Goal: Task Accomplishment & Management: Manage account settings

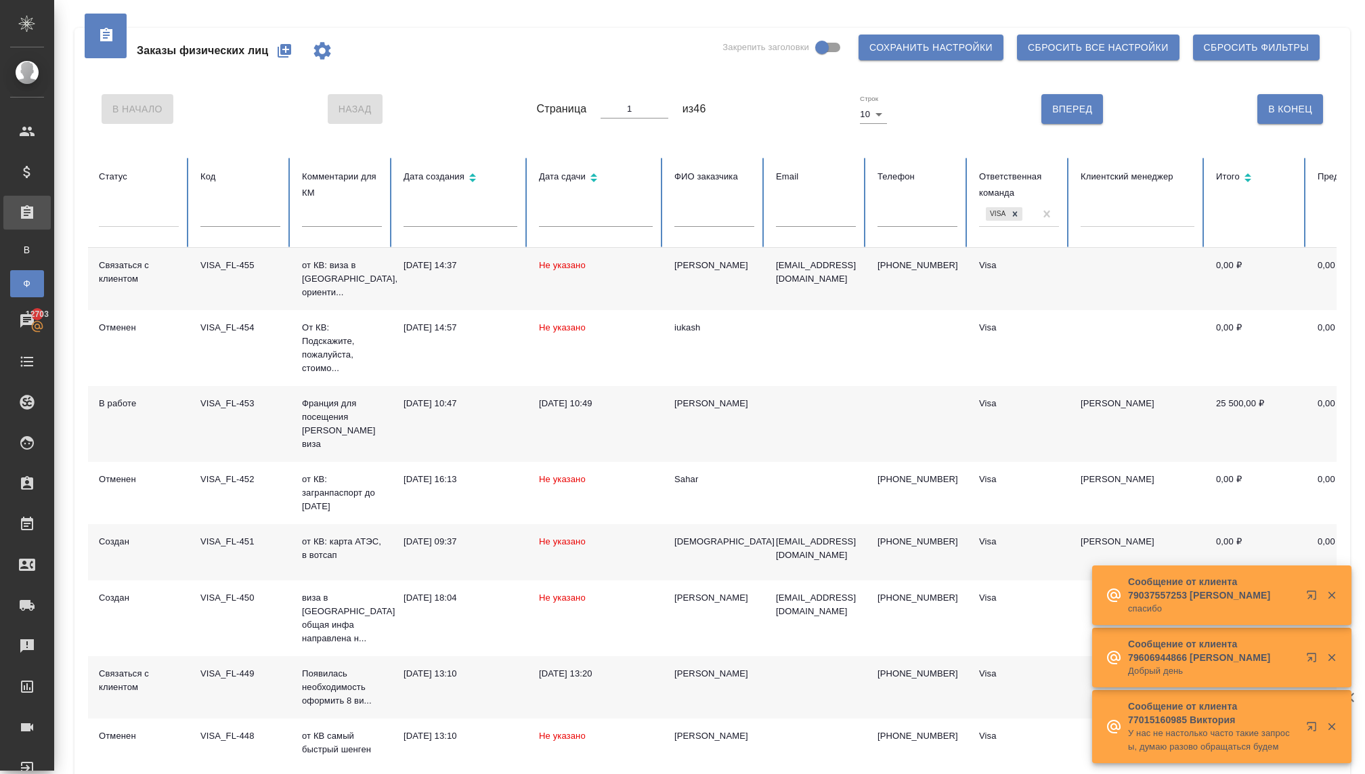
click at [146, 217] on div at bounding box center [139, 214] width 80 height 20
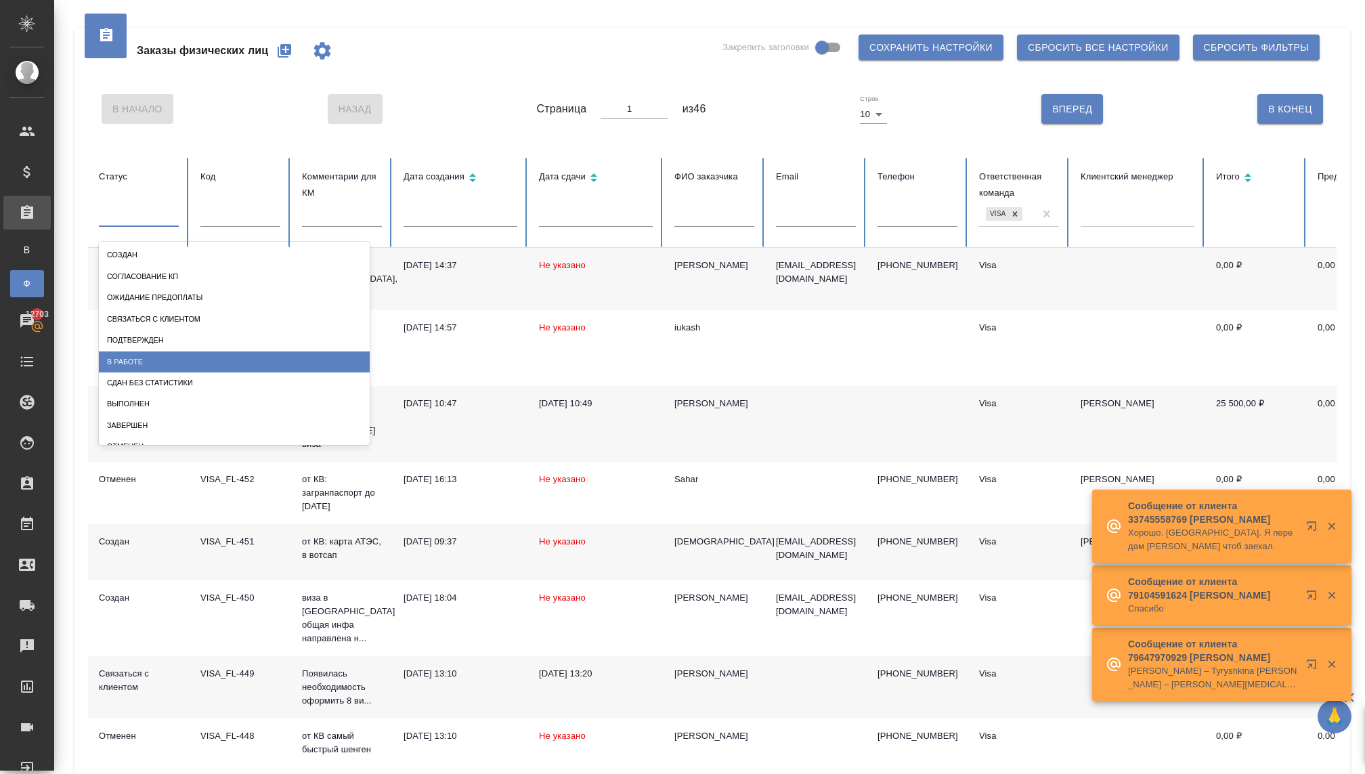
click at [138, 359] on div "В работе" at bounding box center [234, 361] width 271 height 21
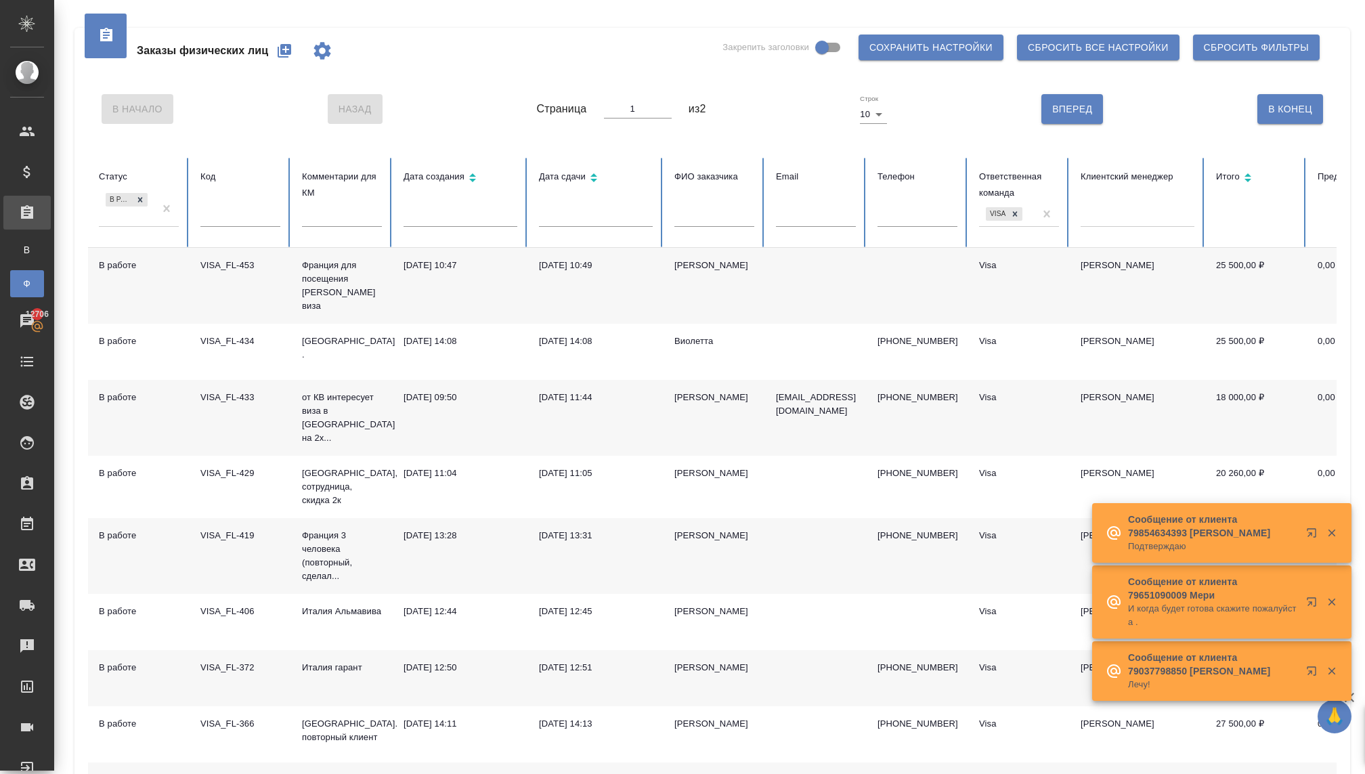
click at [433, 532] on td "[DATE] 13:28" at bounding box center [460, 556] width 135 height 76
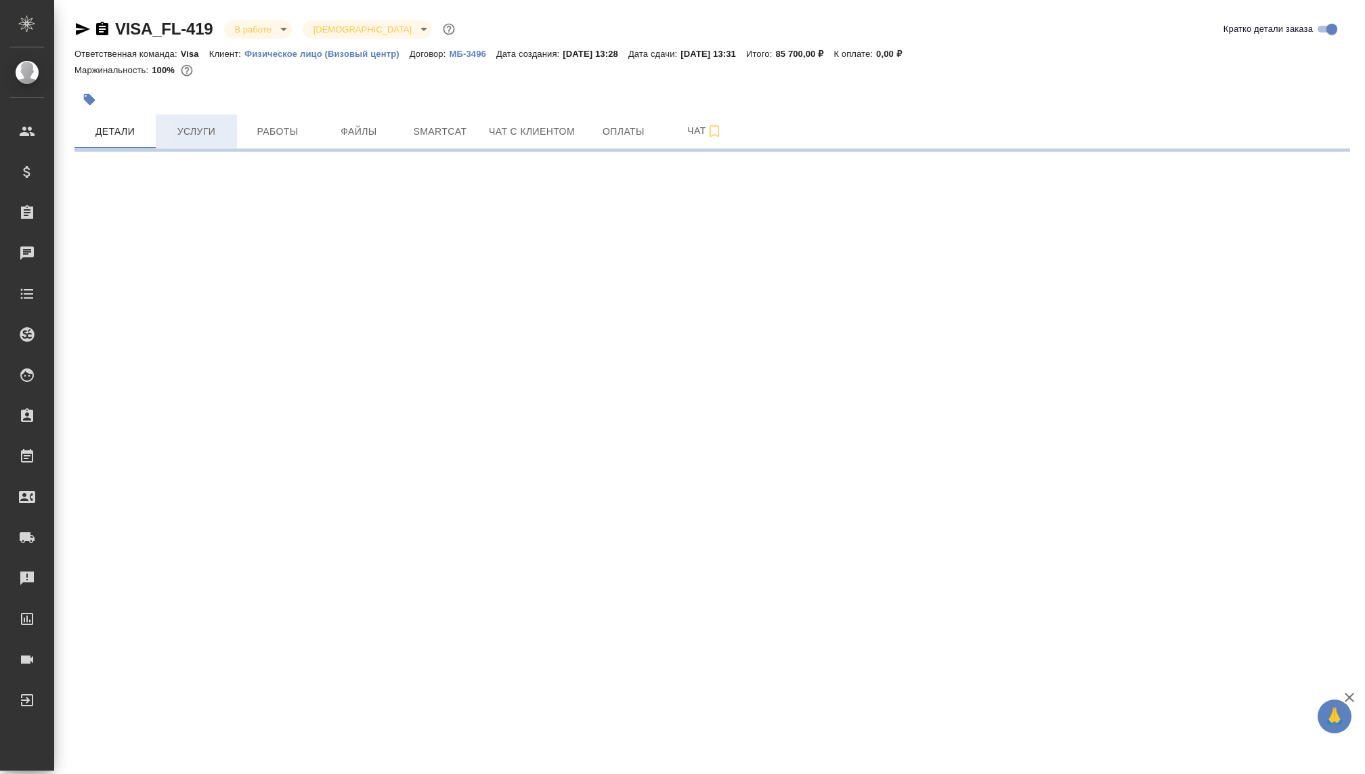
select select "RU"
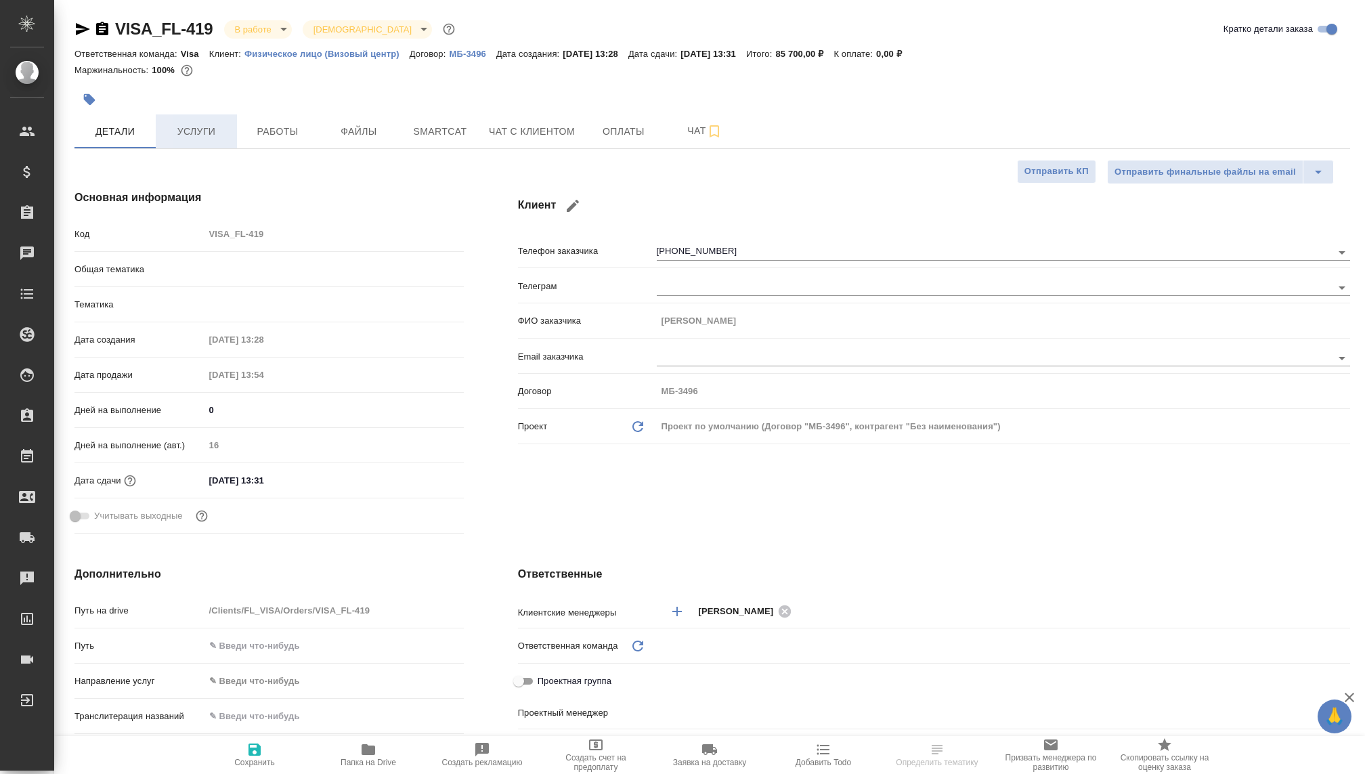
type textarea "x"
type input "Visa"
click at [212, 129] on span "Услуги" at bounding box center [196, 131] width 65 height 17
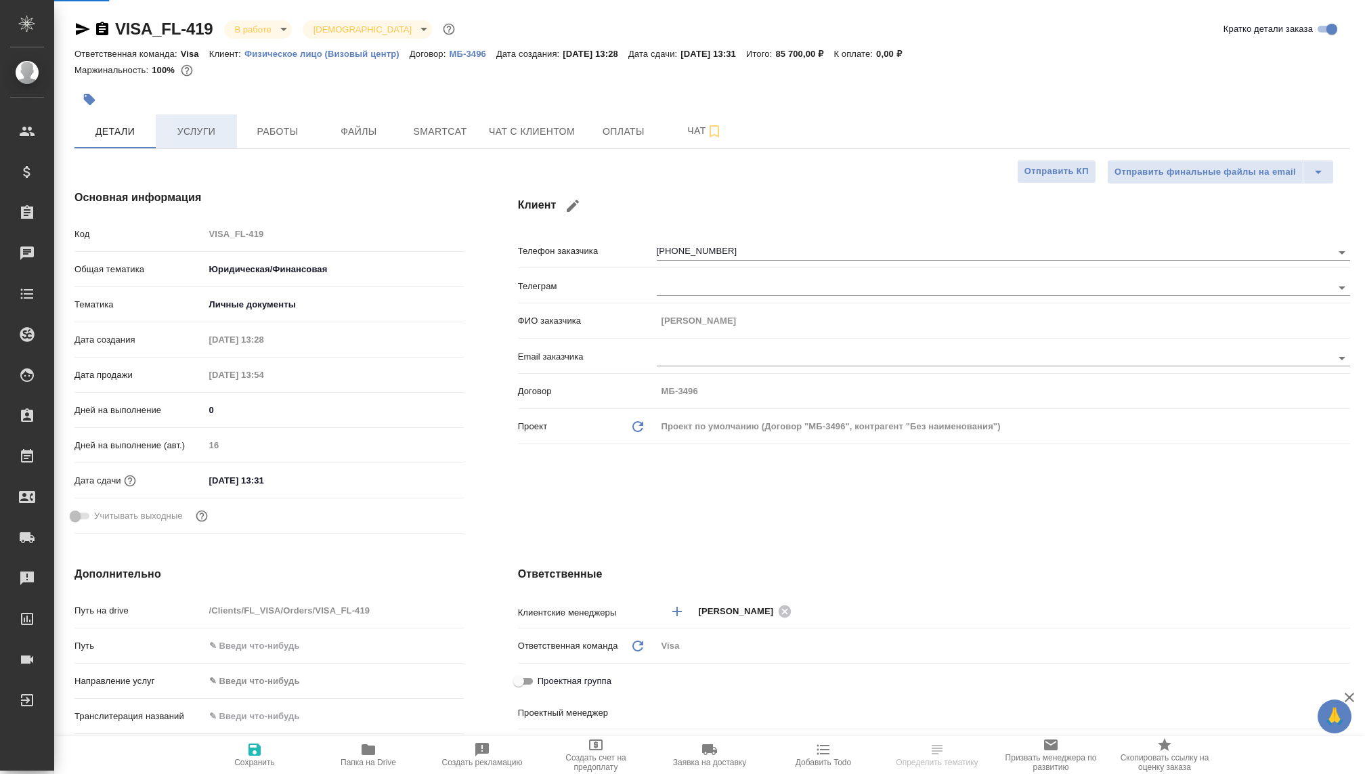
type textarea "x"
type input "[PERSON_NAME]"
type textarea "x"
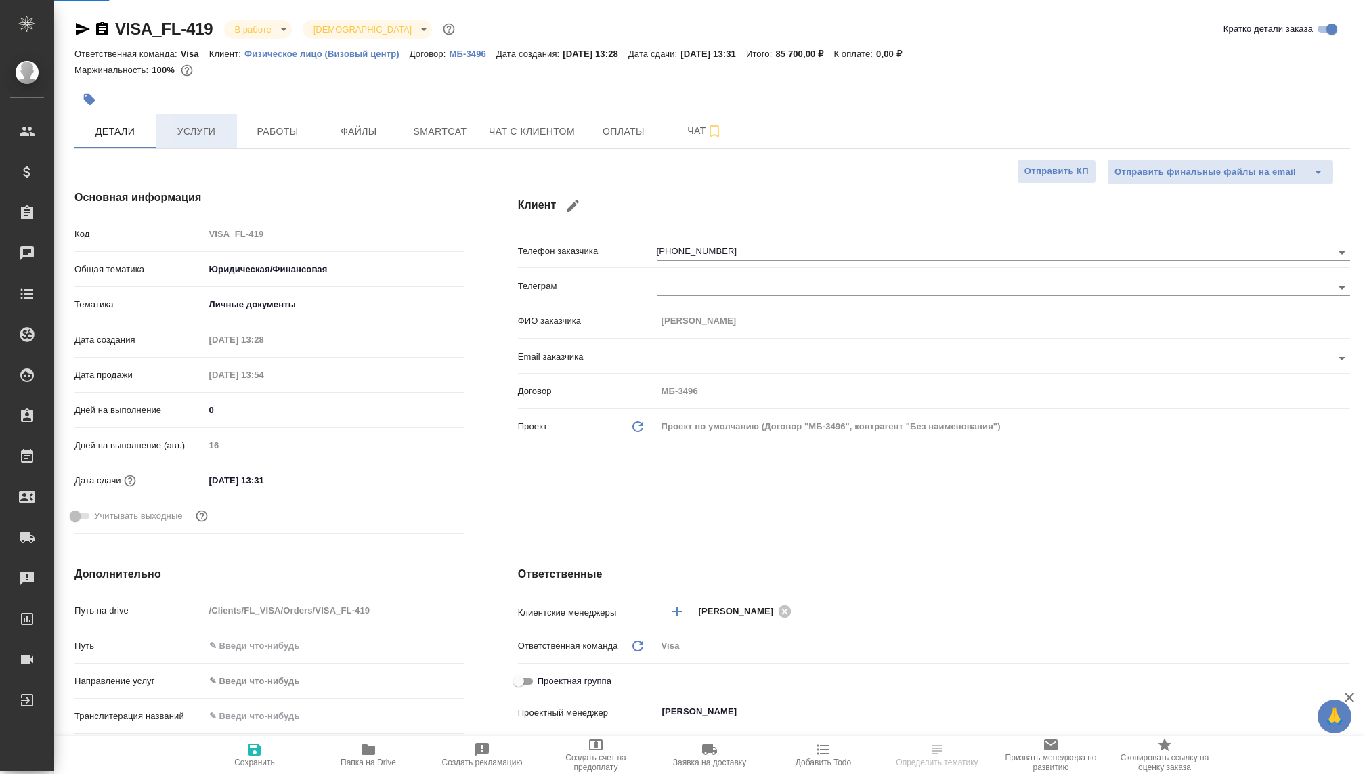
type textarea "x"
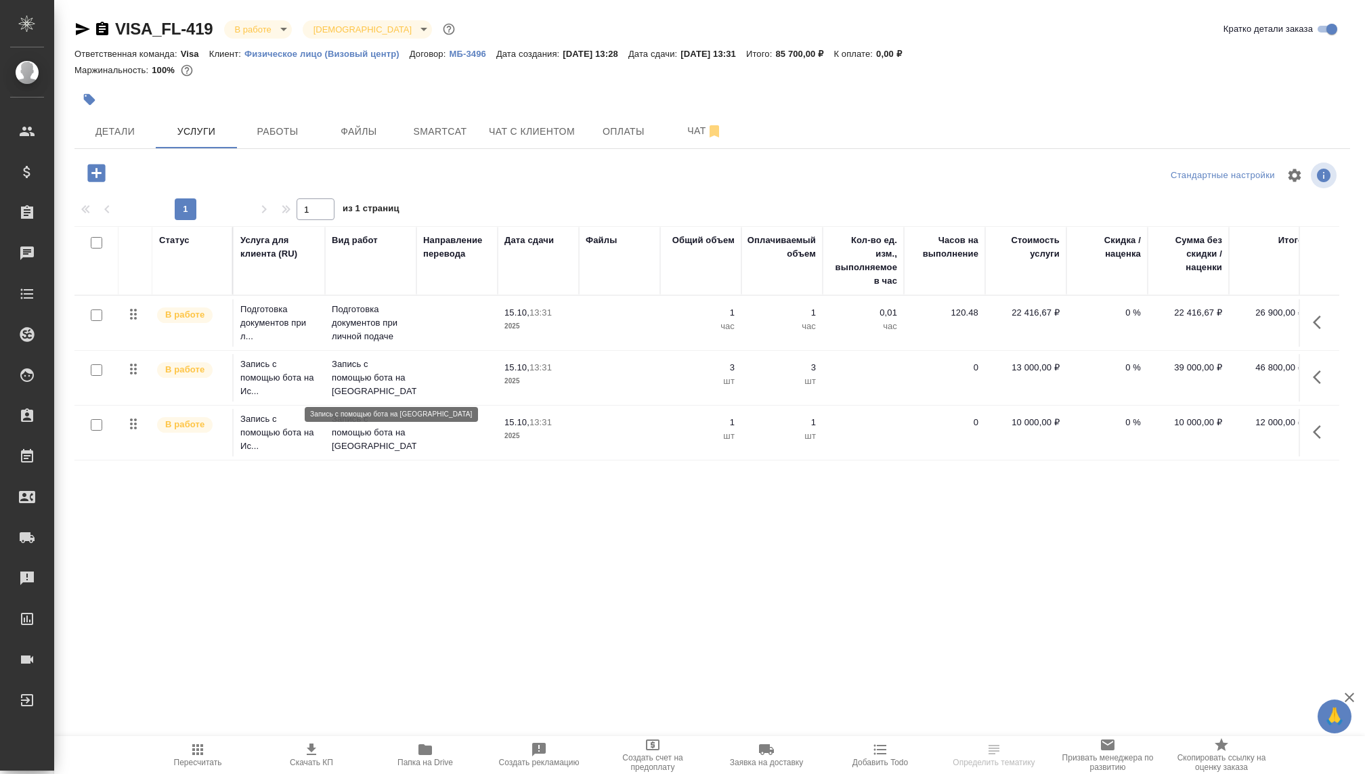
click at [385, 368] on p "Запись с помощью бота на [GEOGRAPHIC_DATA]" at bounding box center [371, 377] width 78 height 41
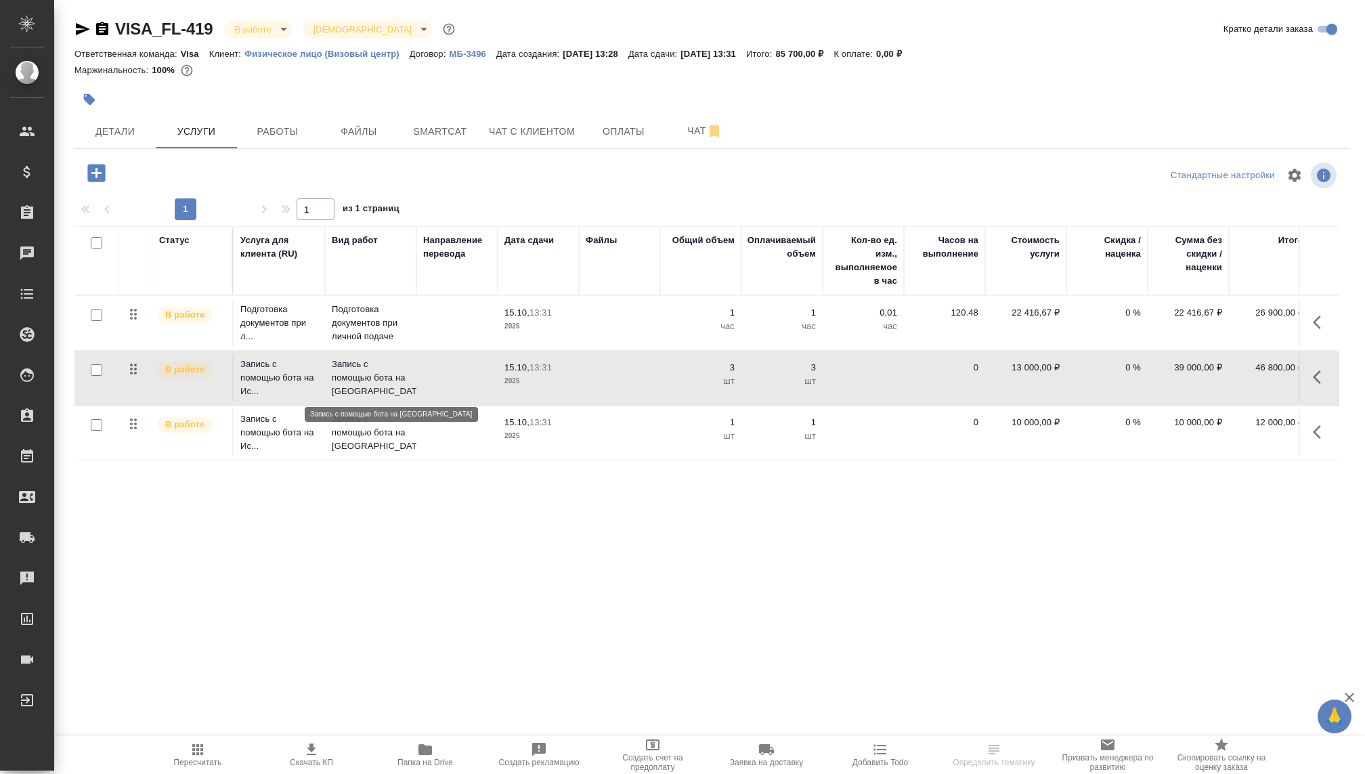
click at [385, 368] on p "Запись с помощью бота на [GEOGRAPHIC_DATA]" at bounding box center [371, 377] width 78 height 41
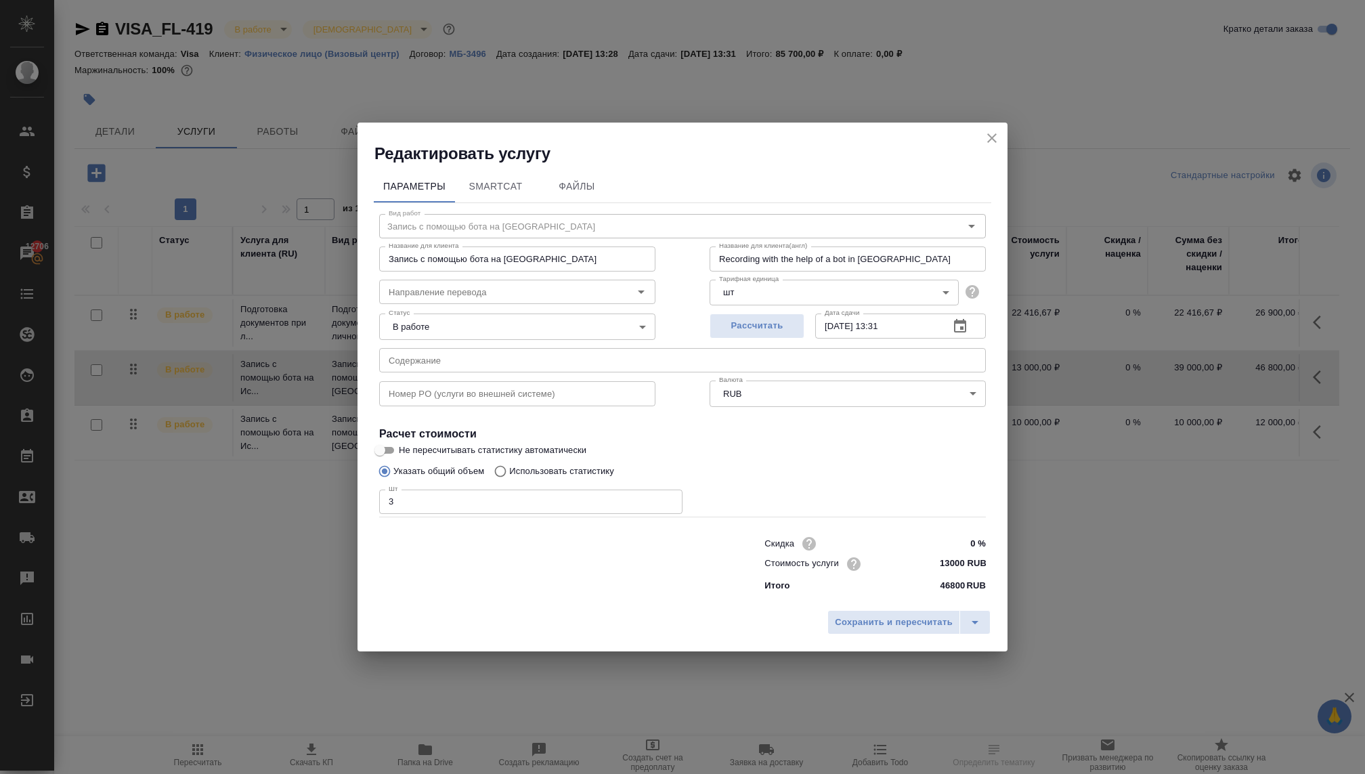
click at [988, 139] on icon "close" at bounding box center [992, 138] width 16 height 16
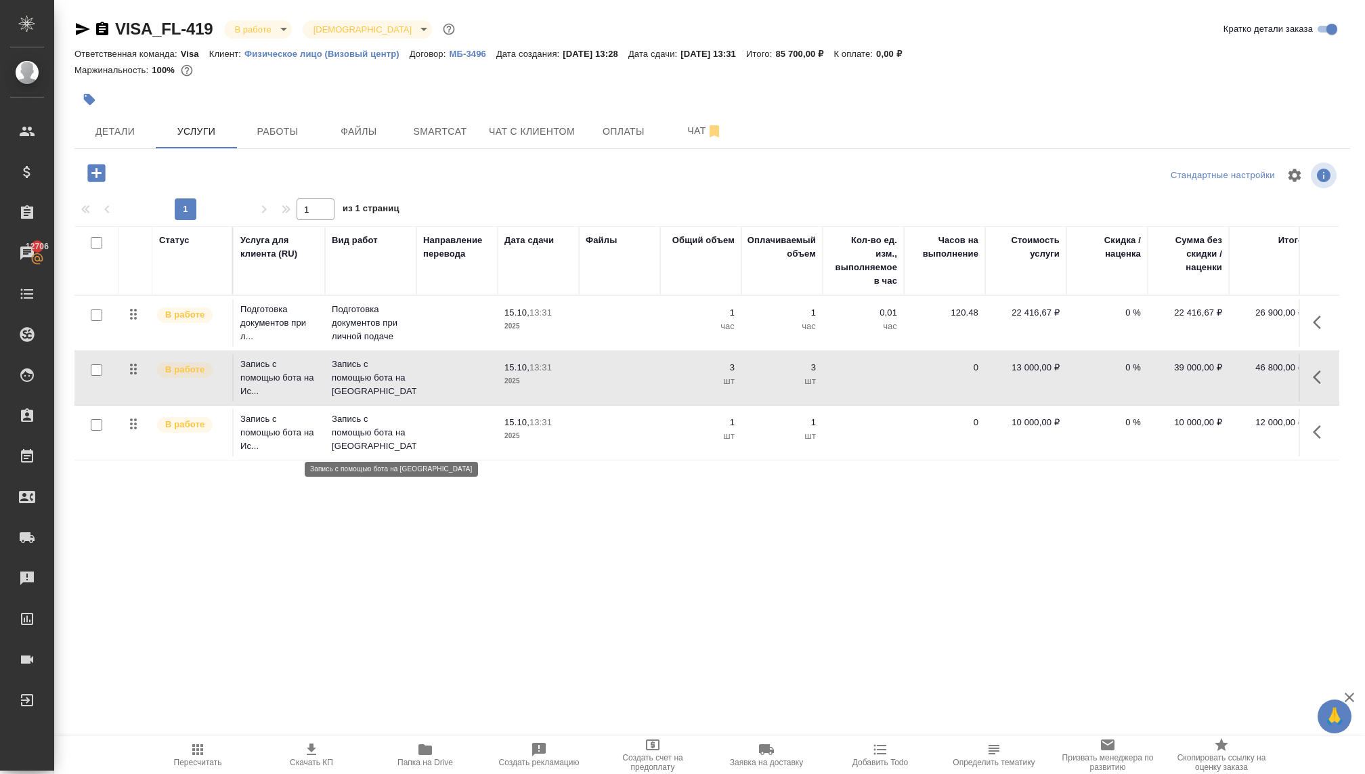
click at [354, 435] on p "Запись с помощью бота на [GEOGRAPHIC_DATA]" at bounding box center [371, 432] width 78 height 41
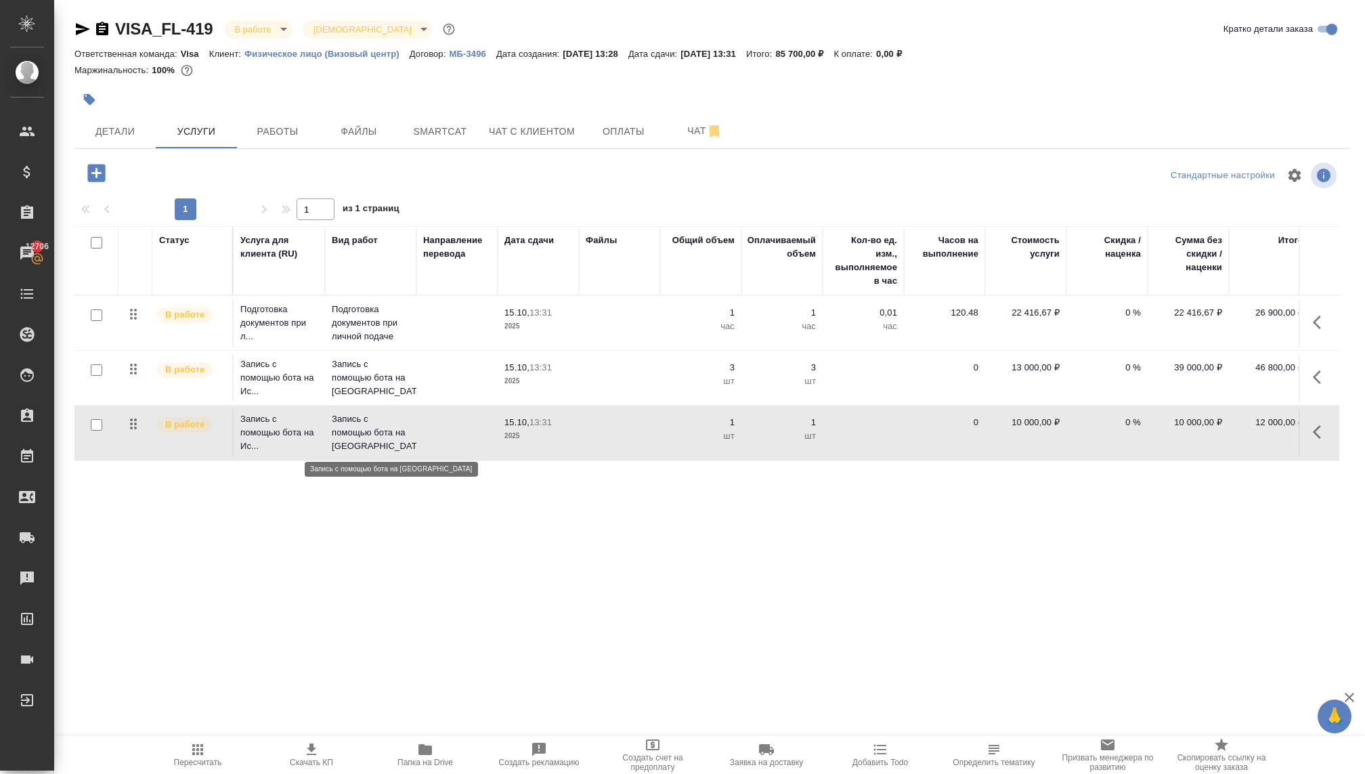
click at [354, 435] on p "Запись с помощью бота на [GEOGRAPHIC_DATA]" at bounding box center [371, 432] width 78 height 41
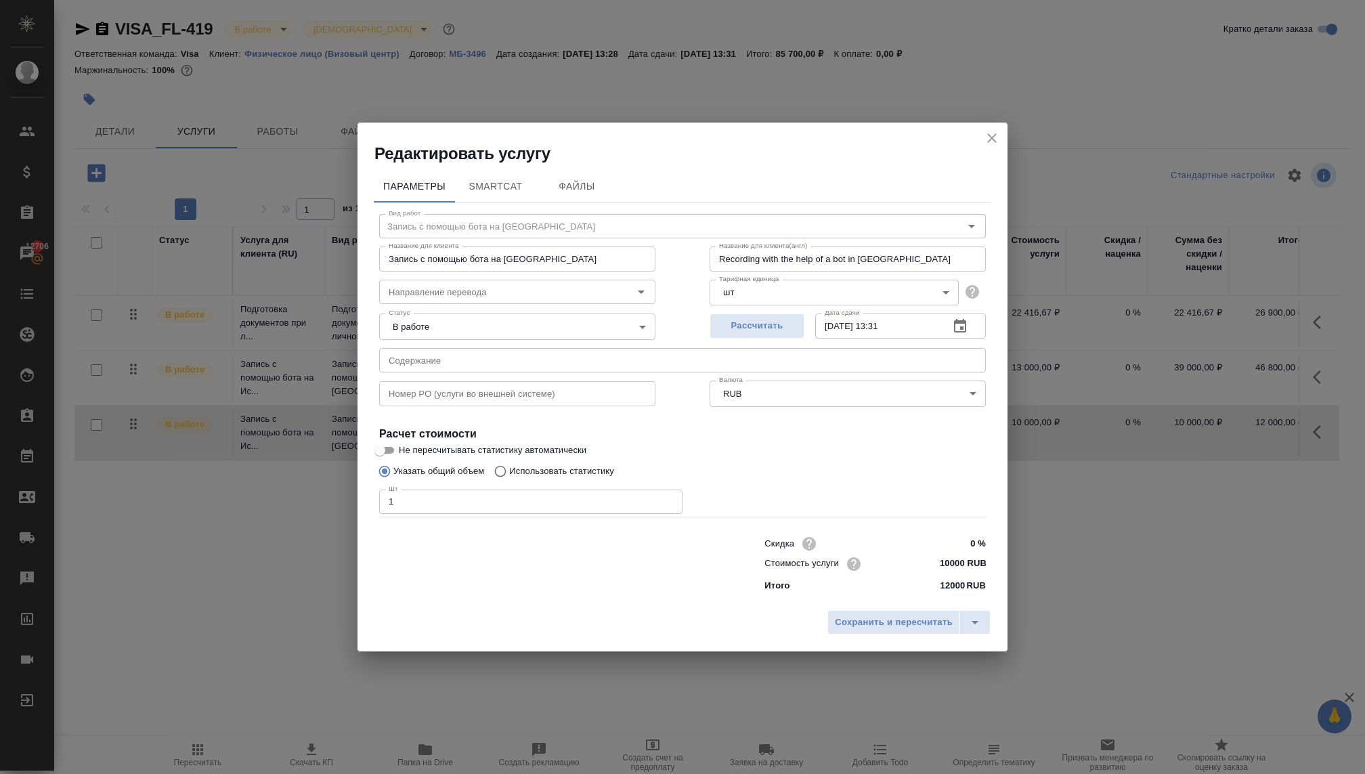
click at [417, 497] on input "1" at bounding box center [530, 501] width 303 height 24
type input "2"
click at [861, 622] on span "Сохранить и пересчитать" at bounding box center [894, 623] width 118 height 16
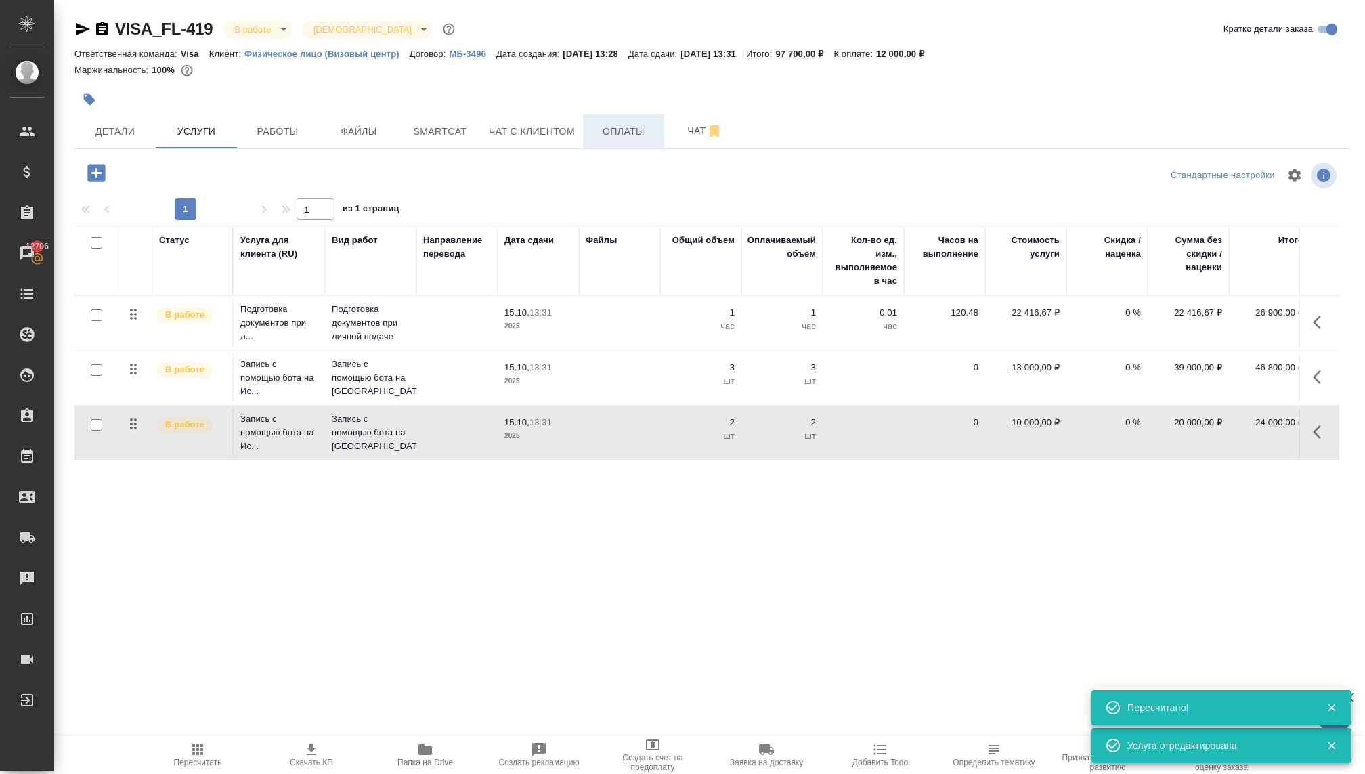
click at [596, 138] on span "Оплаты" at bounding box center [623, 131] width 65 height 17
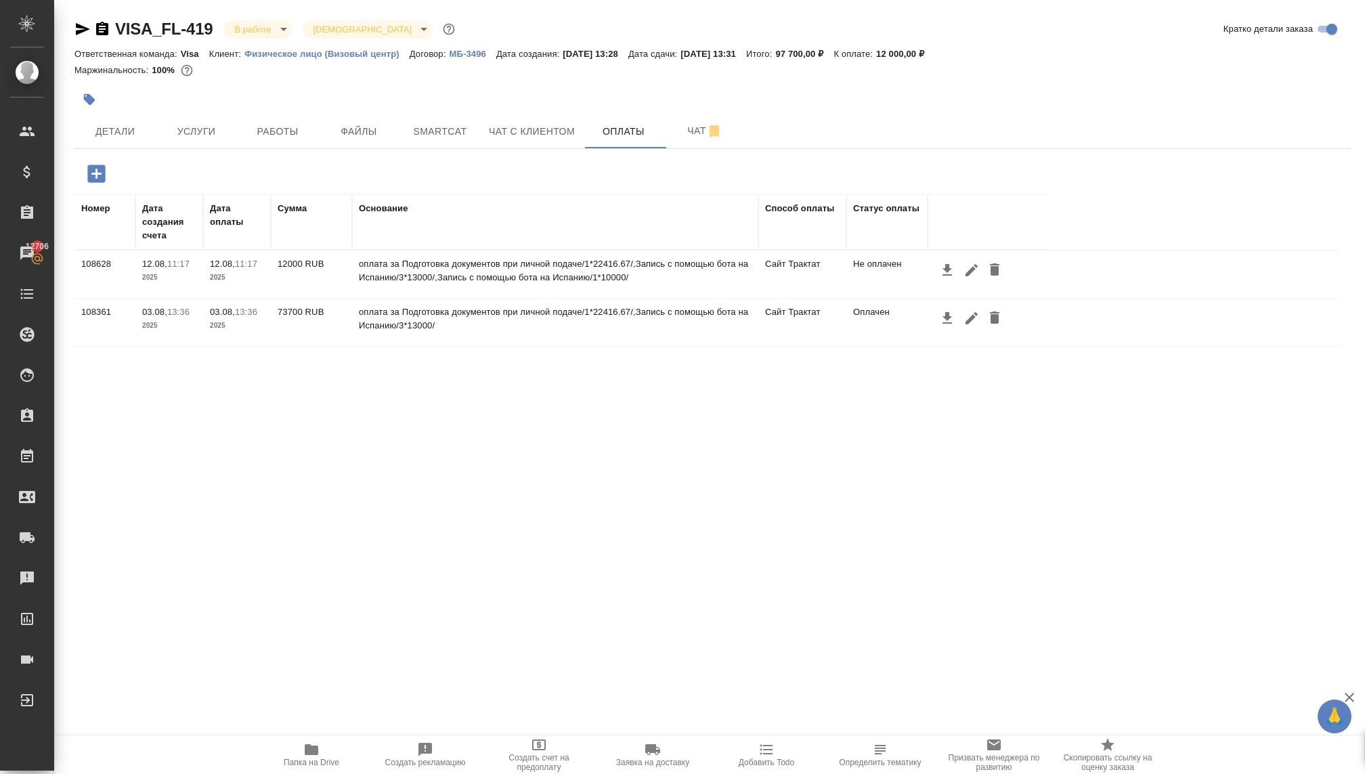
click at [90, 173] on icon "button" at bounding box center [96, 173] width 18 height 18
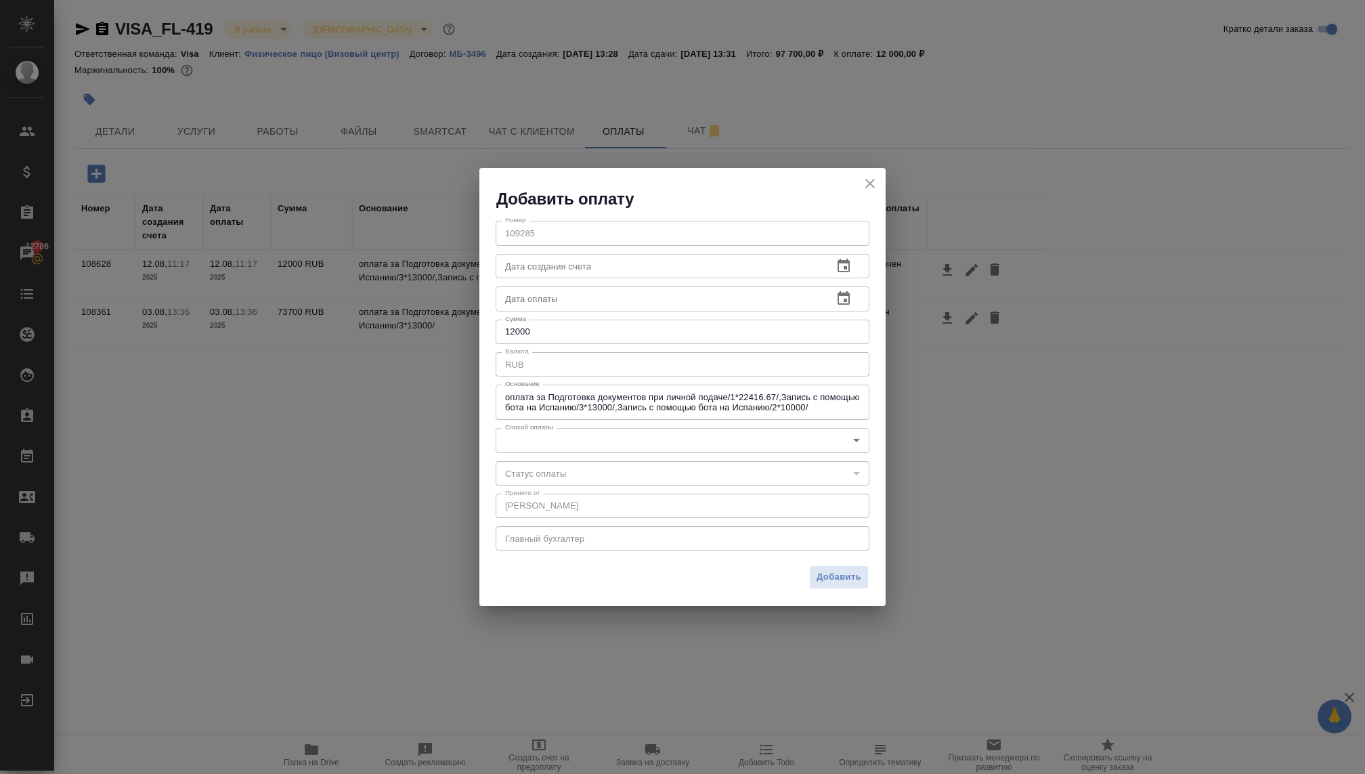
click at [556, 437] on body "🙏 .cls-1 fill:#fff; AWATERA [PERSON_NAME] Спецификации Заказы 12706 Чаты Todo П…" at bounding box center [682, 387] width 1365 height 774
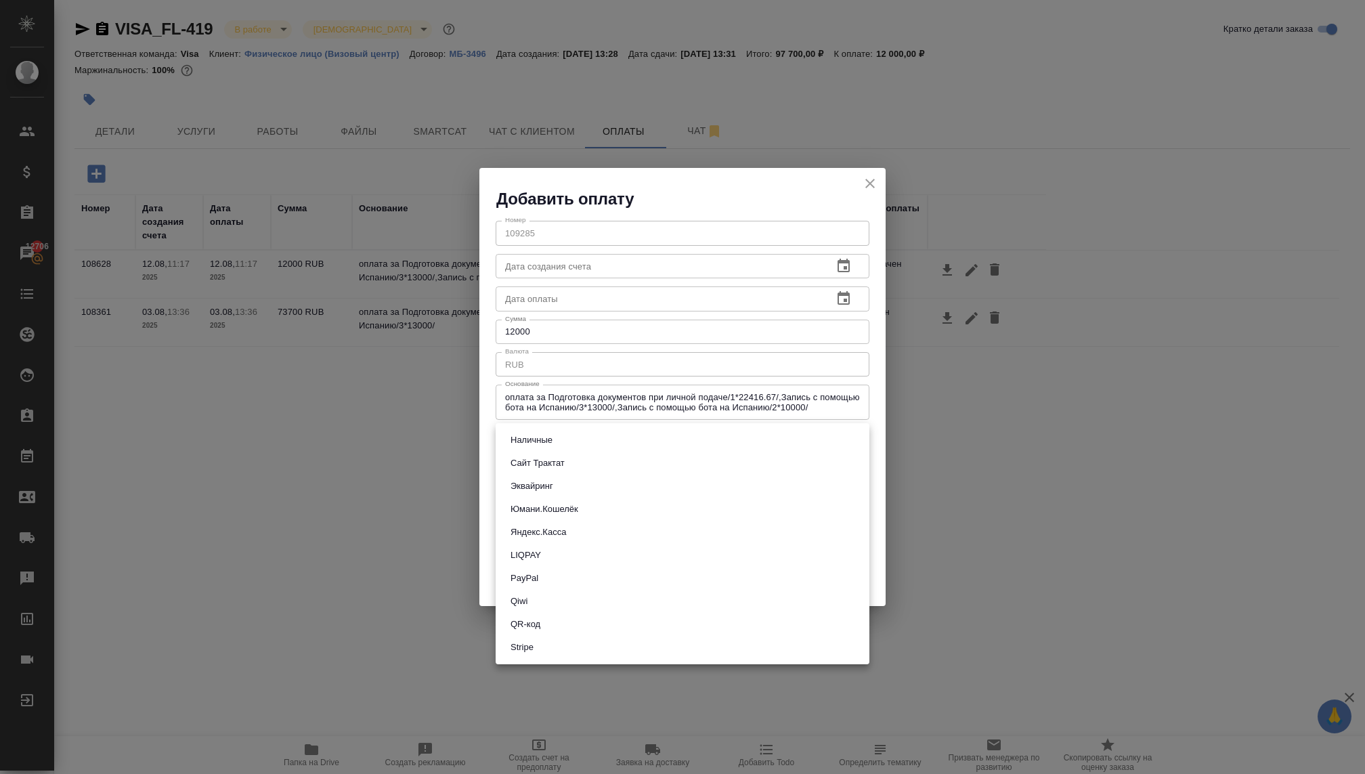
click at [537, 464] on button "Сайт Трактат" at bounding box center [537, 463] width 62 height 15
type input "site-traktat"
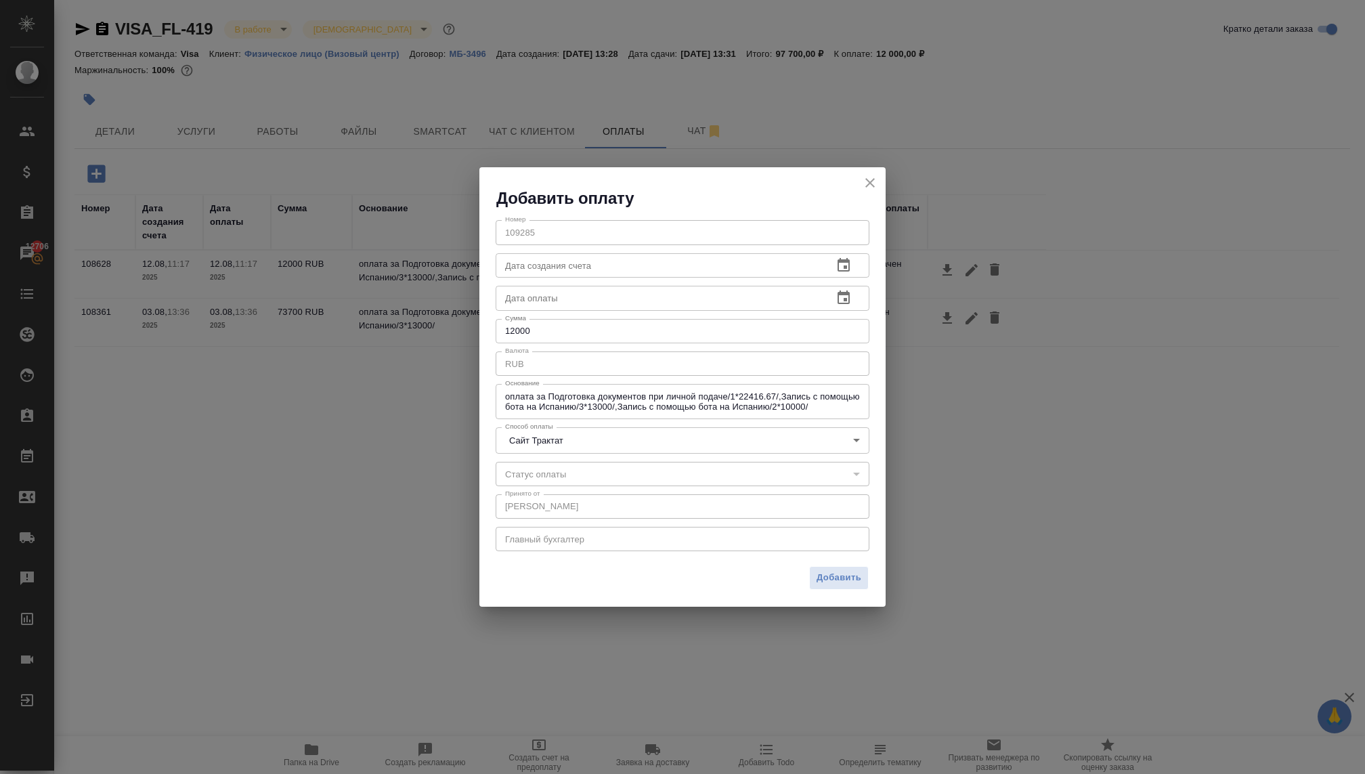
click at [808, 572] on div "Добавить" at bounding box center [682, 582] width 406 height 47
click at [820, 576] on span "Добавить" at bounding box center [838, 578] width 45 height 16
